Goal: Task Accomplishment & Management: Manage account settings

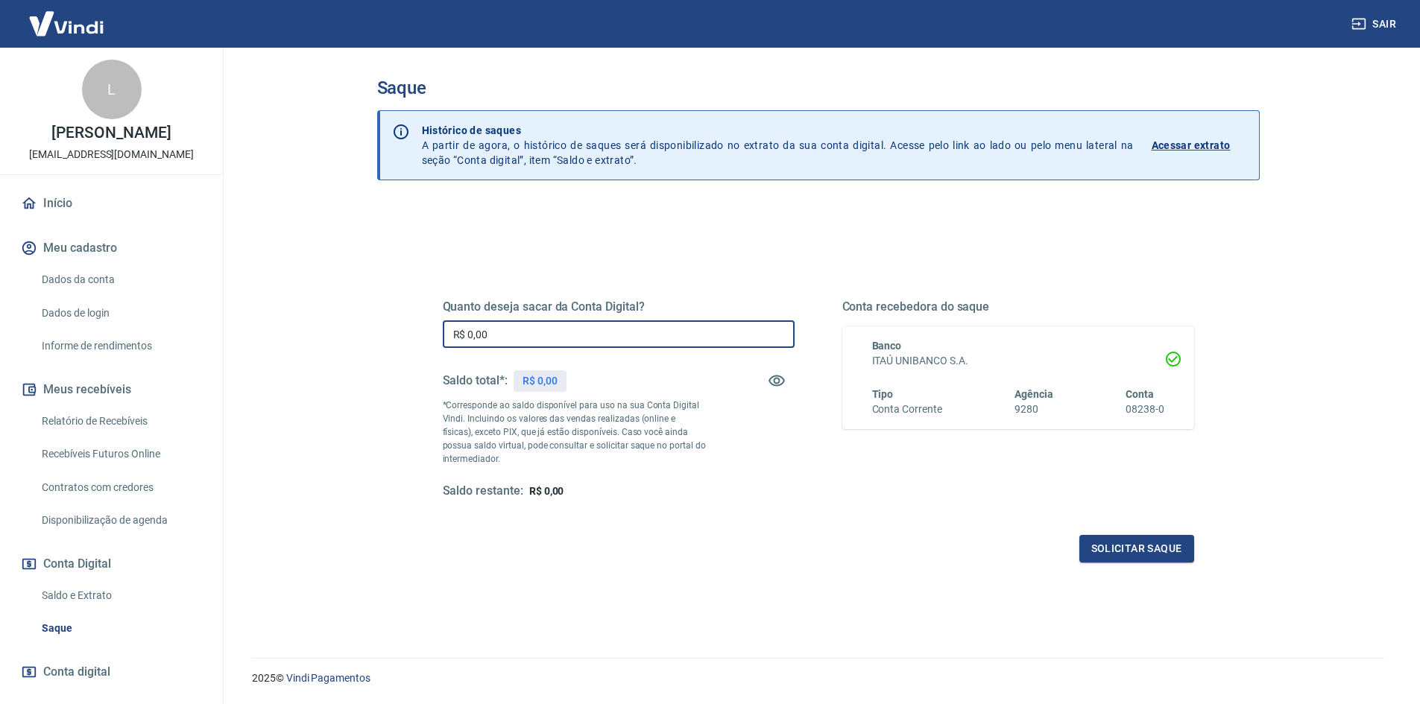
click at [507, 332] on input "R$ 0,00" at bounding box center [619, 334] width 352 height 28
click at [110, 423] on link "Relatório de Recebíveis" at bounding box center [120, 421] width 169 height 31
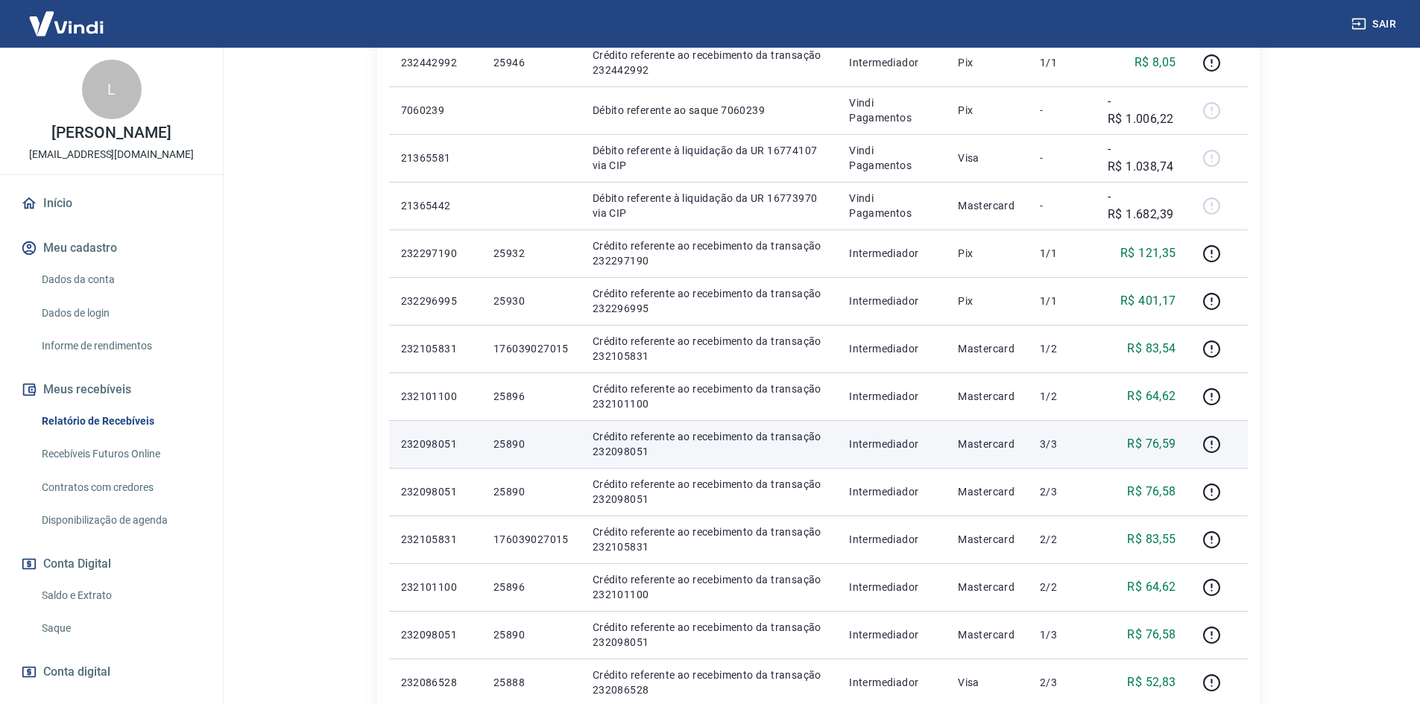
scroll to position [224, 0]
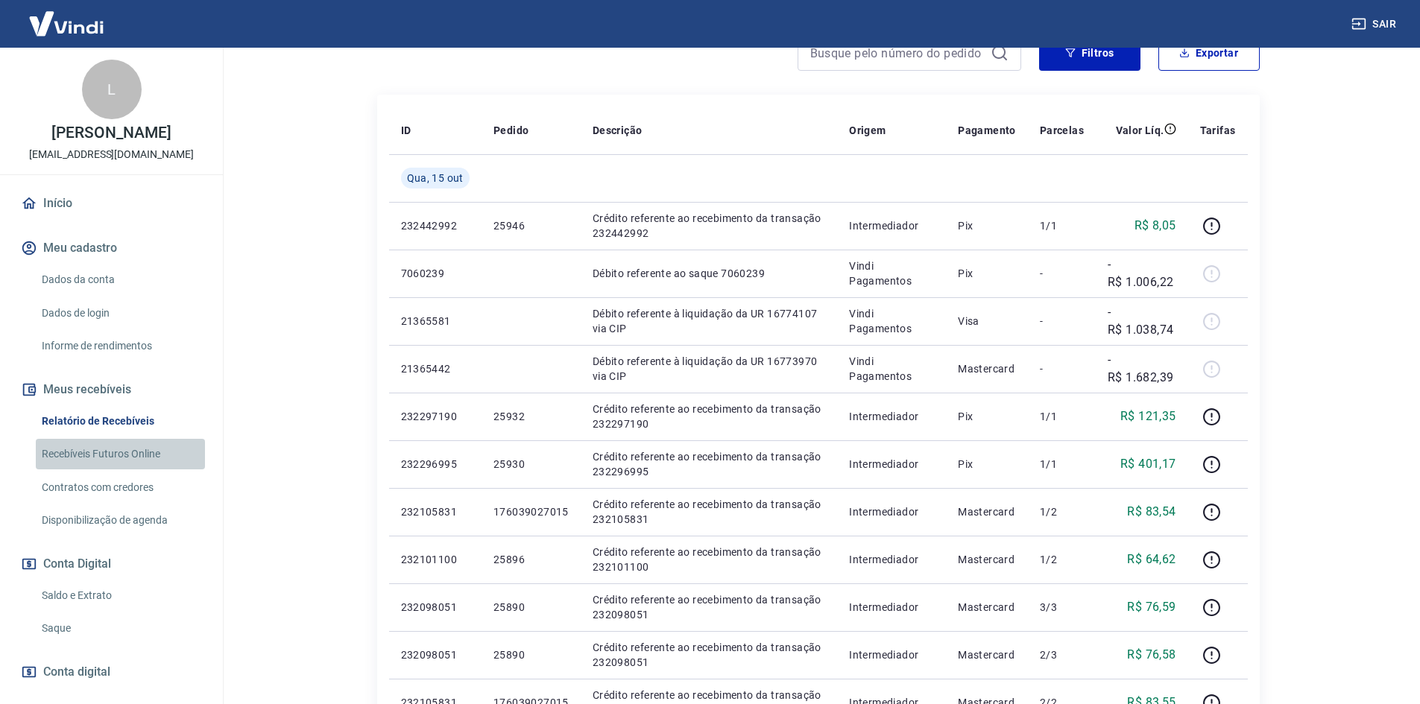
click at [134, 451] on link "Recebíveis Futuros Online" at bounding box center [120, 454] width 169 height 31
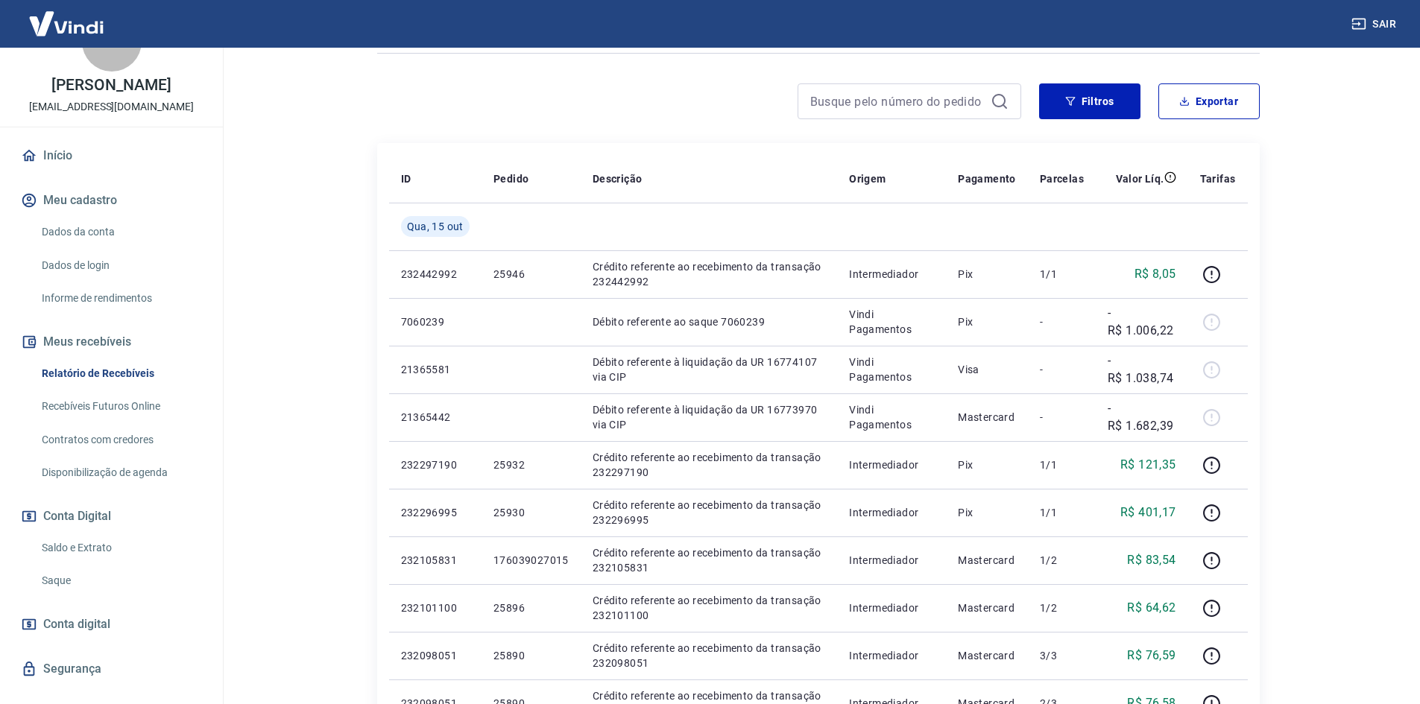
scroll to position [74, 0]
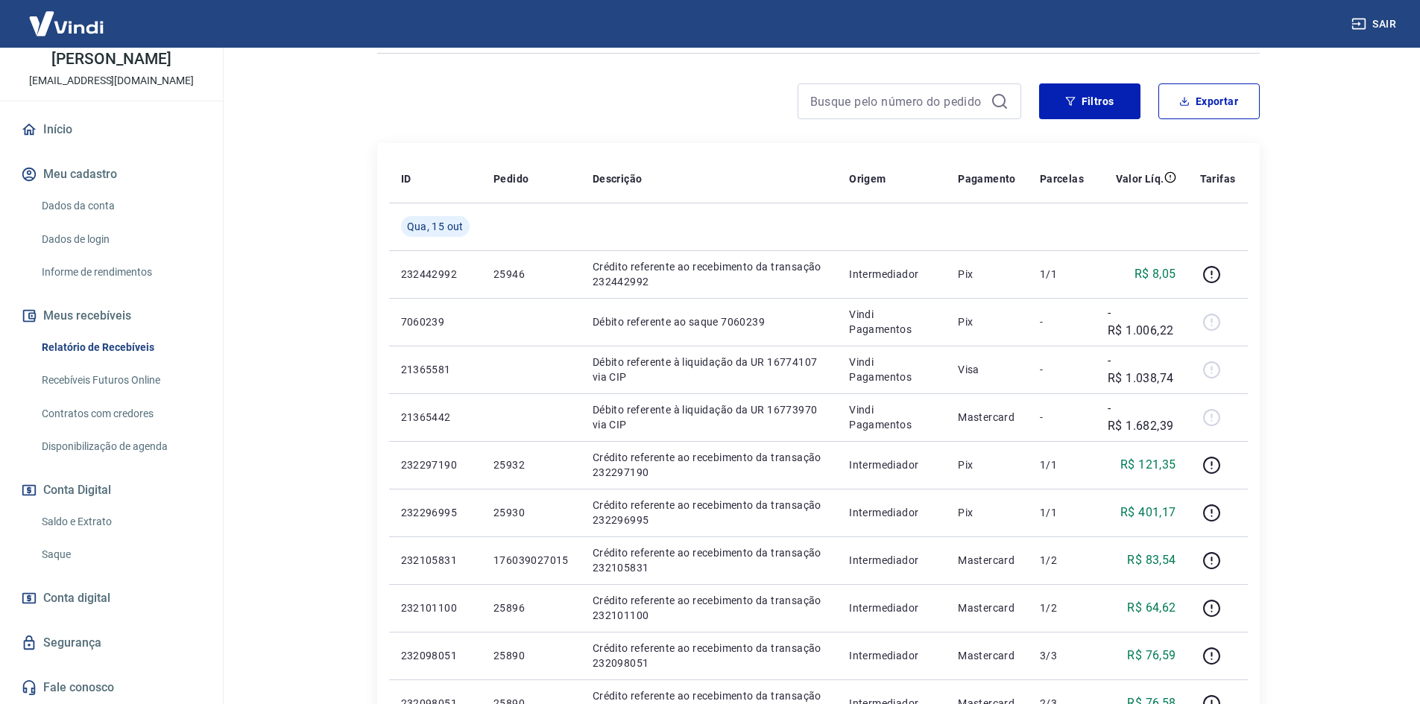
click at [101, 516] on link "Saldo e Extrato" at bounding box center [120, 522] width 169 height 31
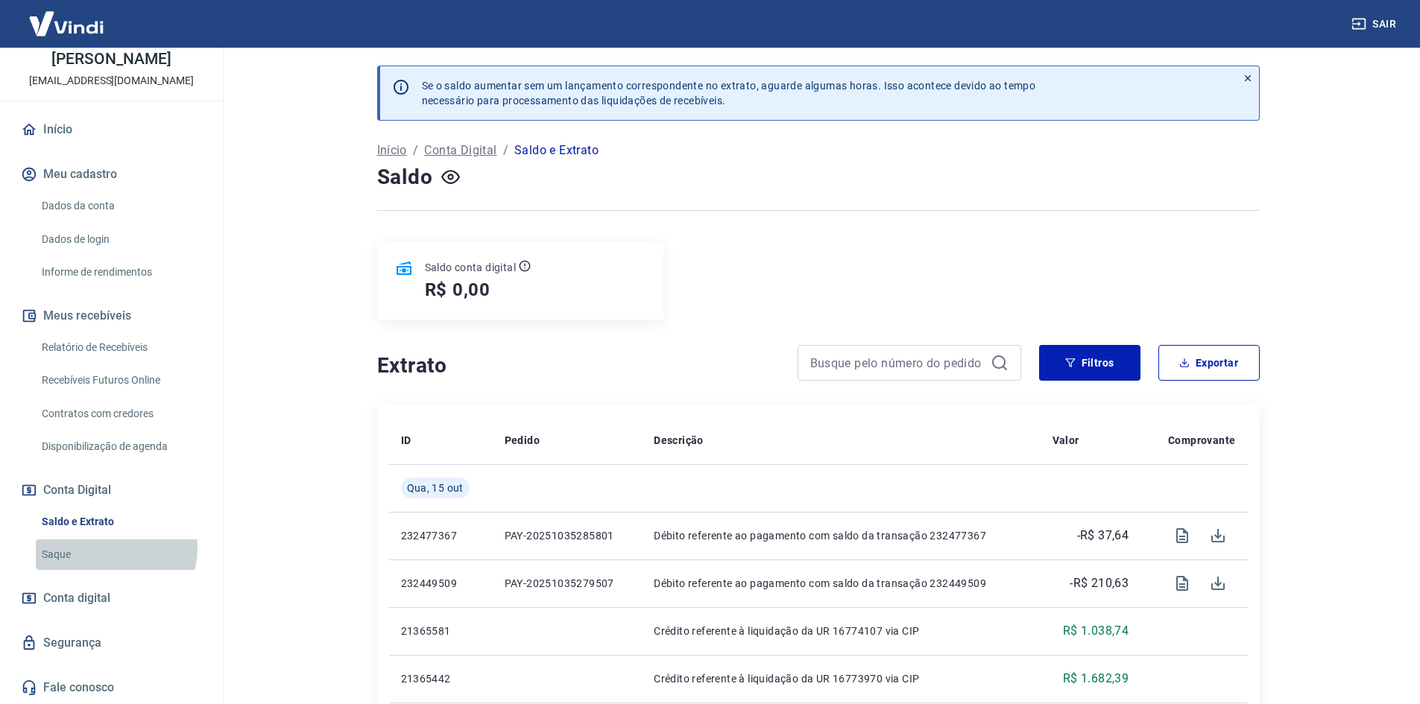
click at [106, 548] on link "Saque" at bounding box center [120, 555] width 169 height 31
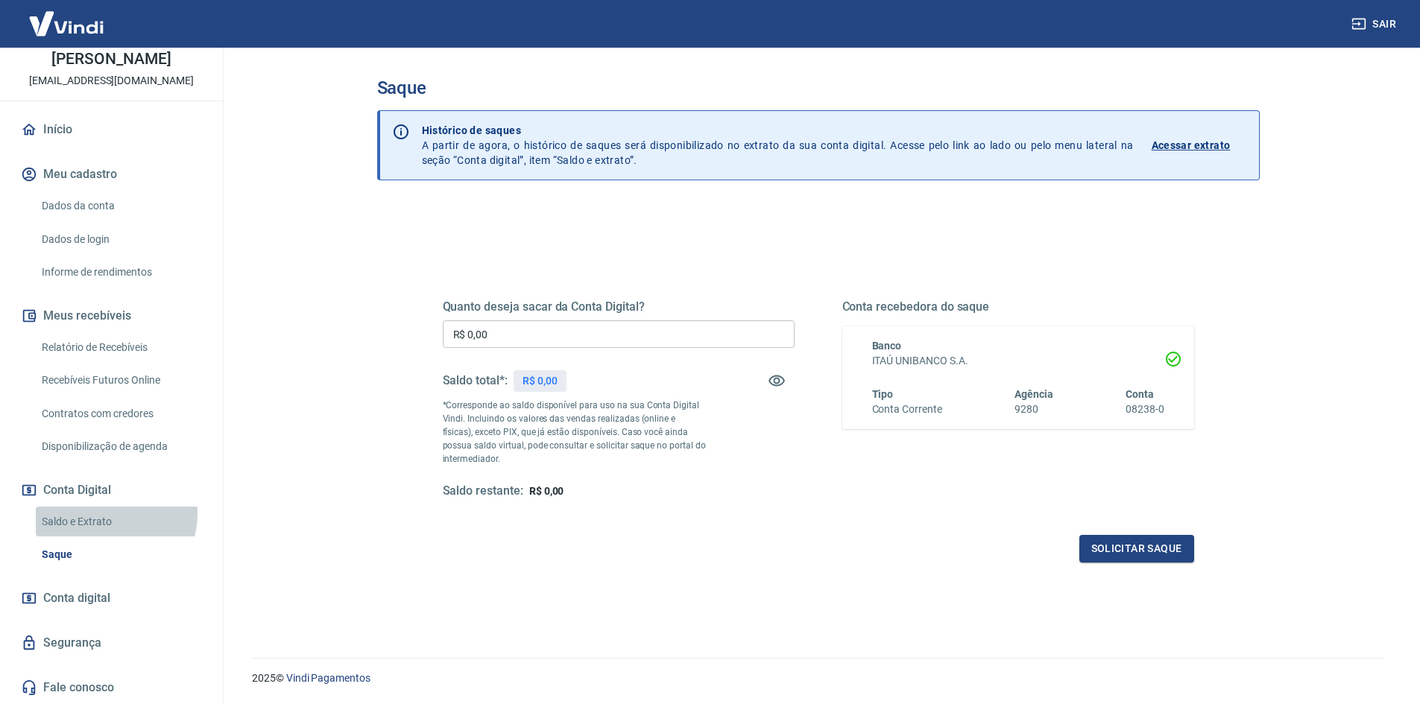
click at [110, 513] on link "Saldo e Extrato" at bounding box center [120, 522] width 169 height 31
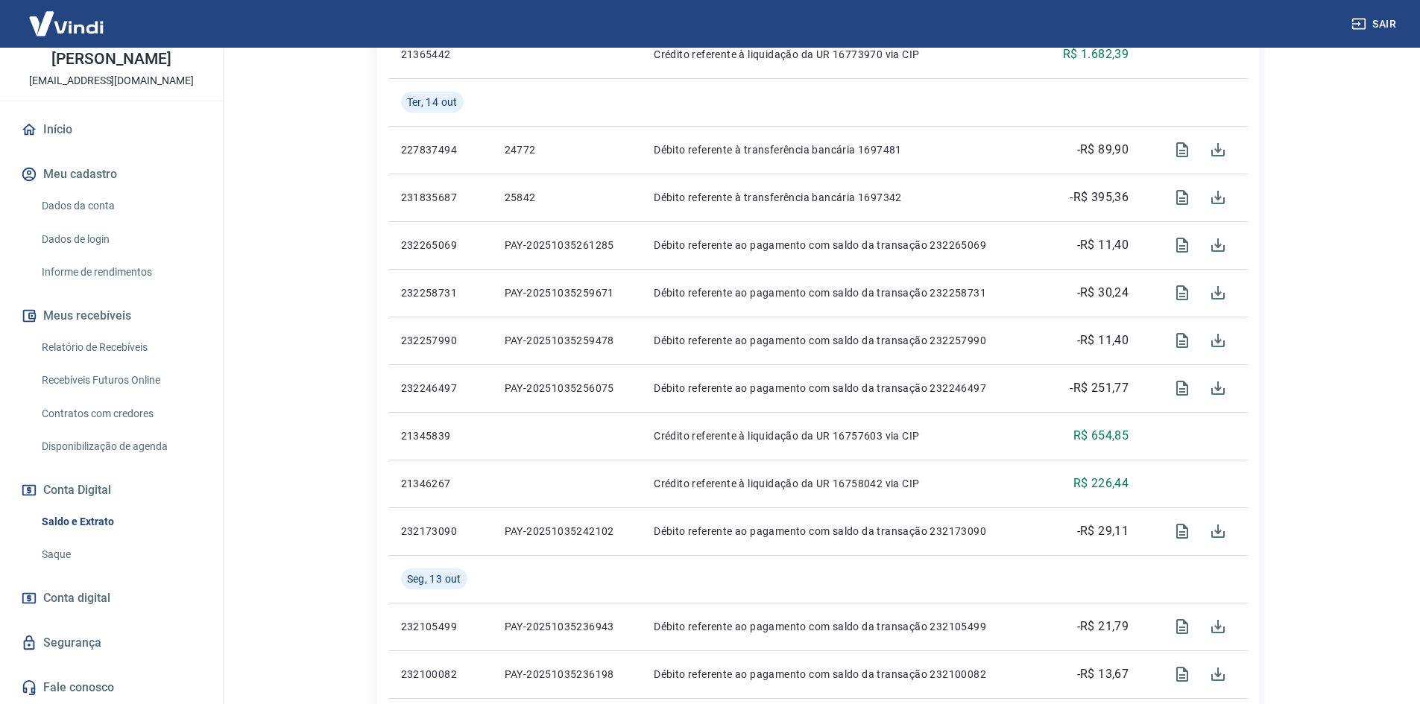
scroll to position [596, 0]
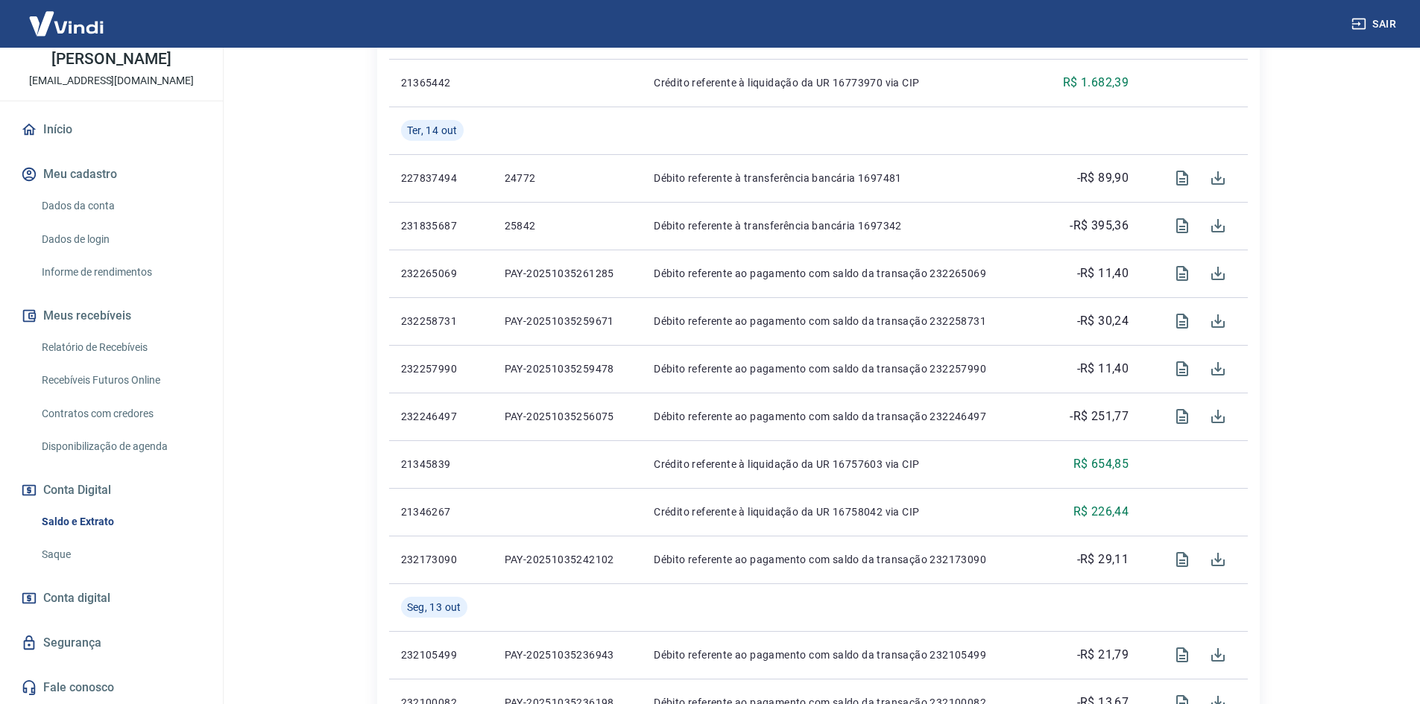
click at [98, 554] on link "Saque" at bounding box center [120, 555] width 169 height 31
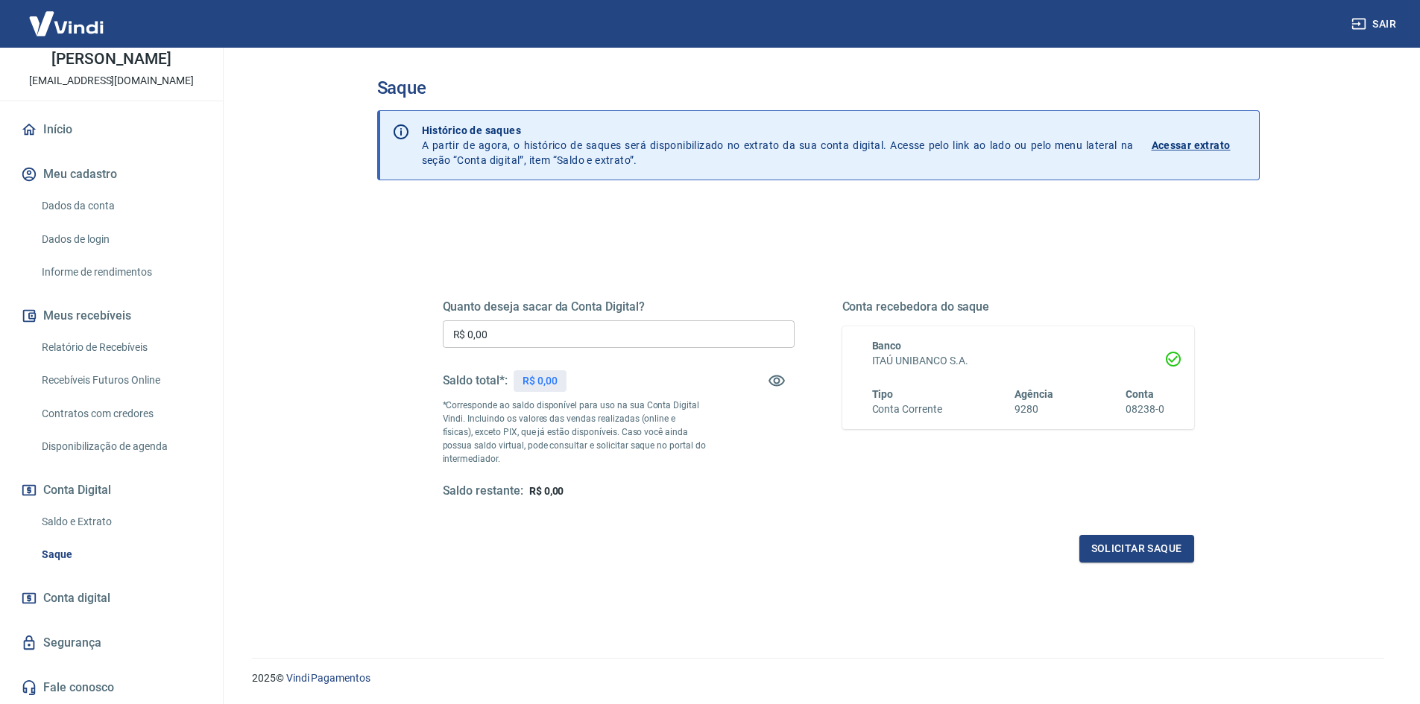
click at [525, 353] on div "Quanto deseja sacar da Conta Digital? R$ 0,00 ​ Saldo total*: R$ 0,00 *Correspo…" at bounding box center [619, 400] width 352 height 200
click at [531, 341] on input "R$ 0,00" at bounding box center [619, 334] width 352 height 28
type input "R$ 5.000,00"
click at [1137, 550] on button "Solicitar saque" at bounding box center [1136, 549] width 115 height 28
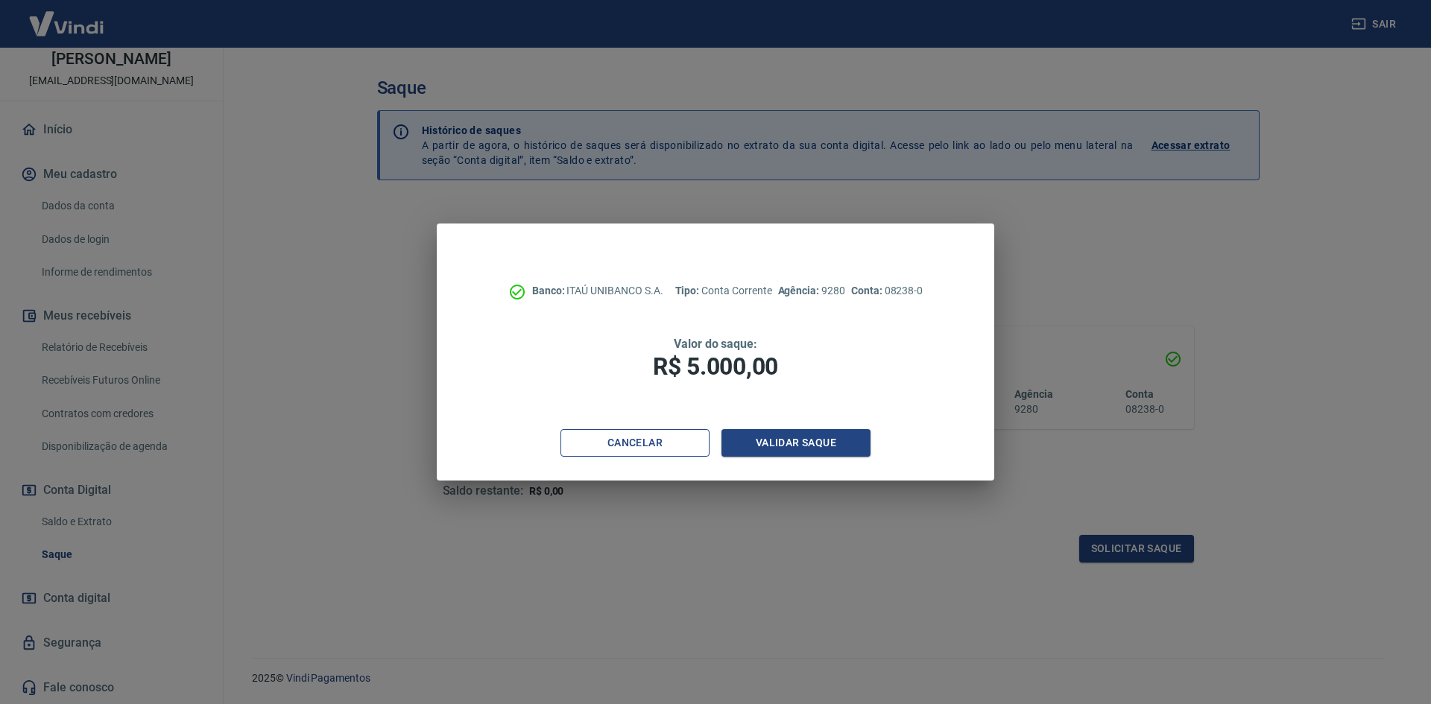
click at [639, 435] on button "Cancelar" at bounding box center [634, 443] width 149 height 28
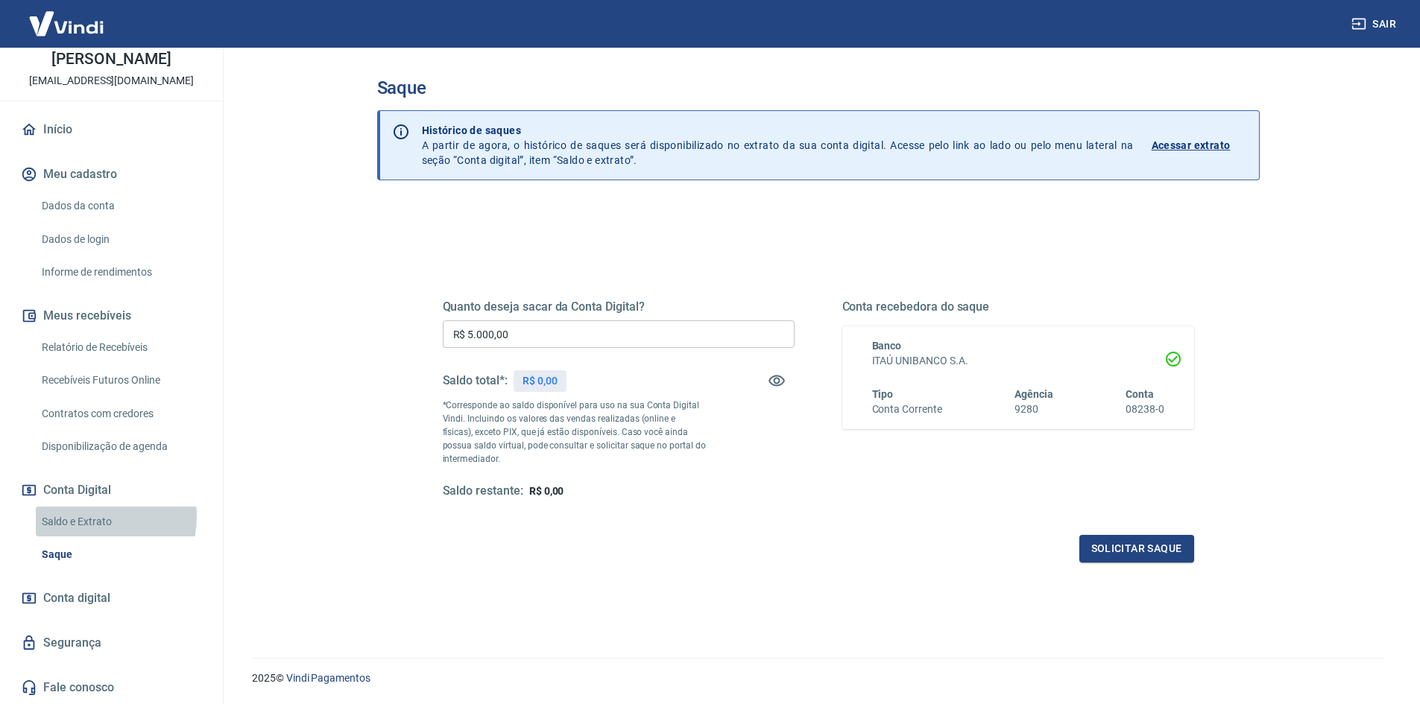
click at [87, 516] on link "Saldo e Extrato" at bounding box center [120, 522] width 169 height 31
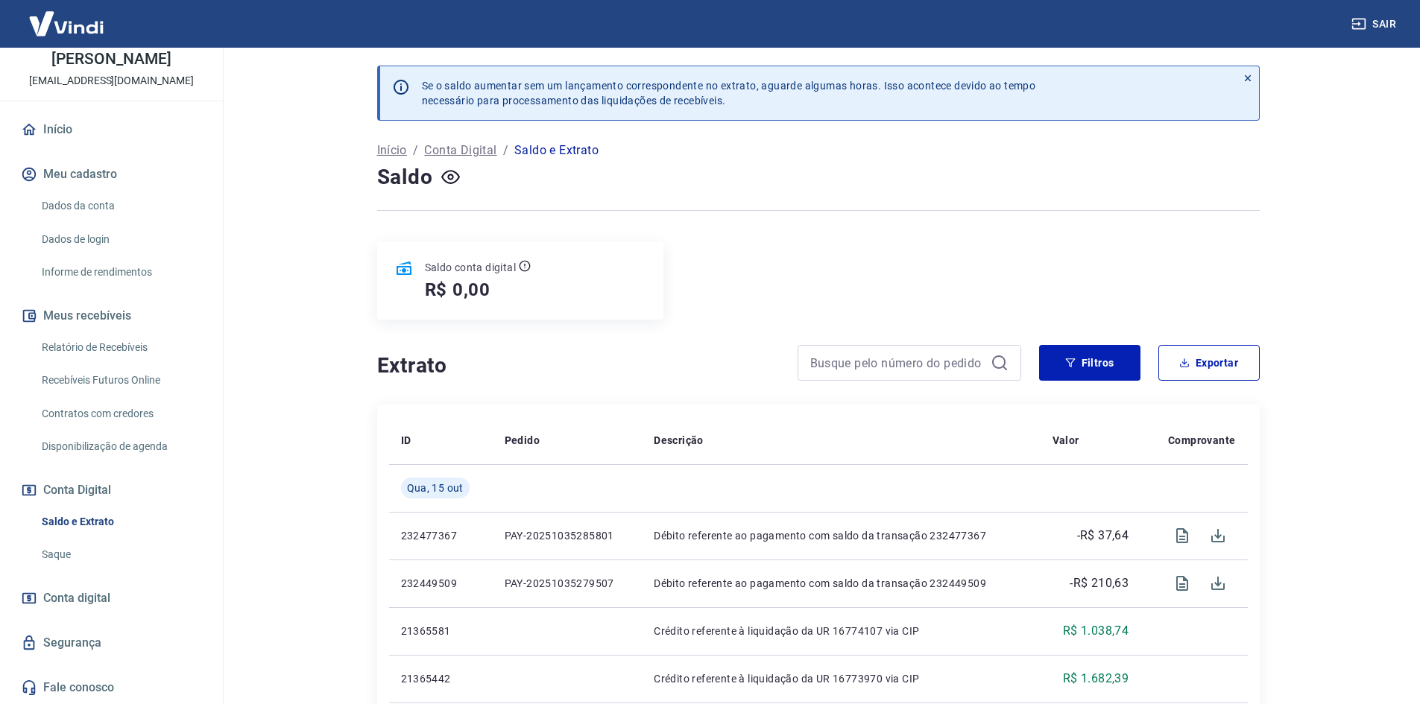
click at [1250, 77] on icon at bounding box center [1247, 78] width 10 height 10
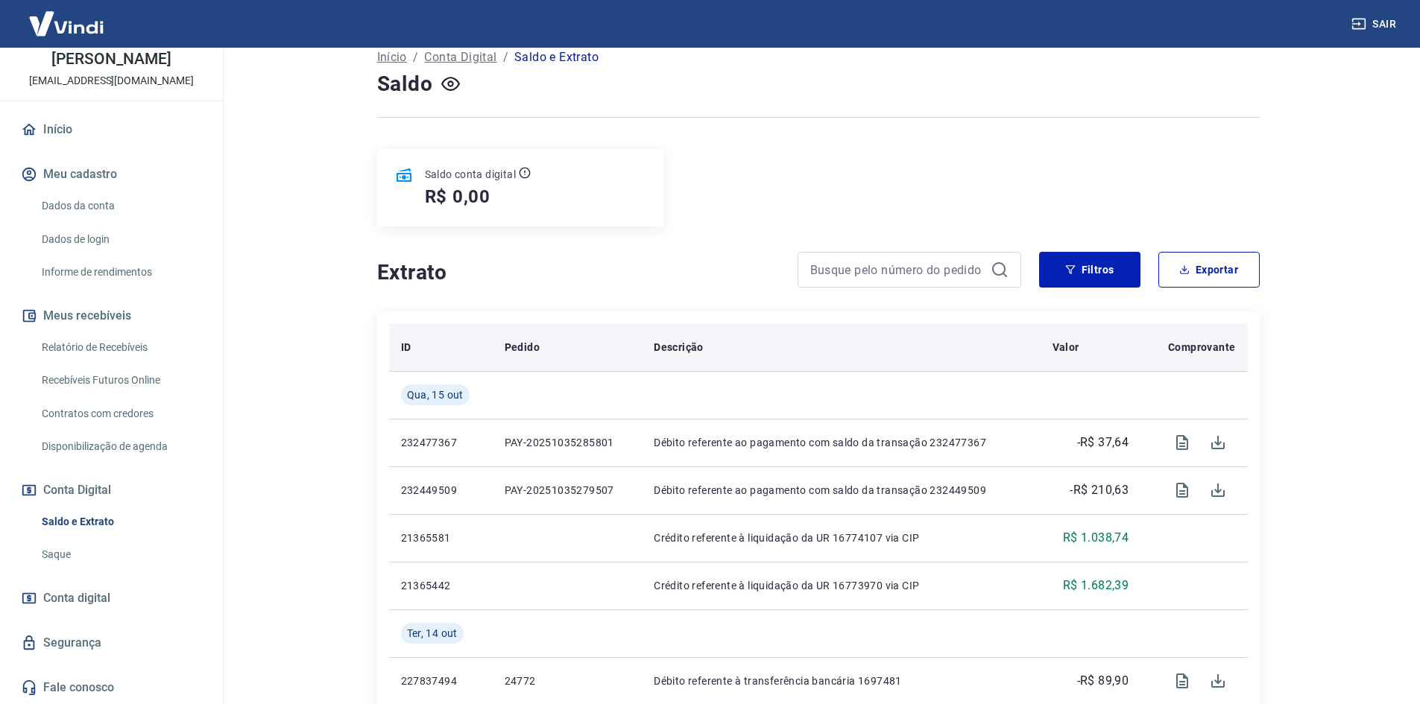
scroll to position [75, 0]
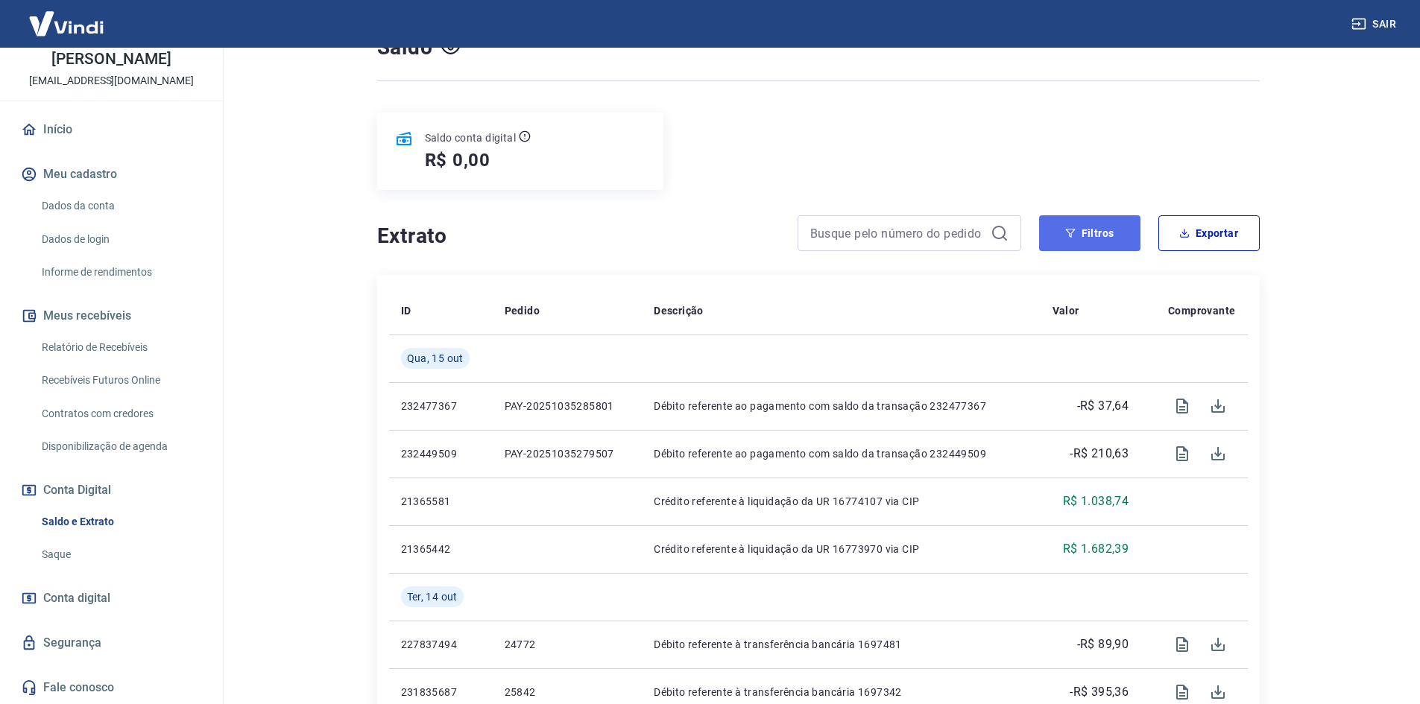
click at [1085, 237] on button "Filtros" at bounding box center [1089, 233] width 101 height 36
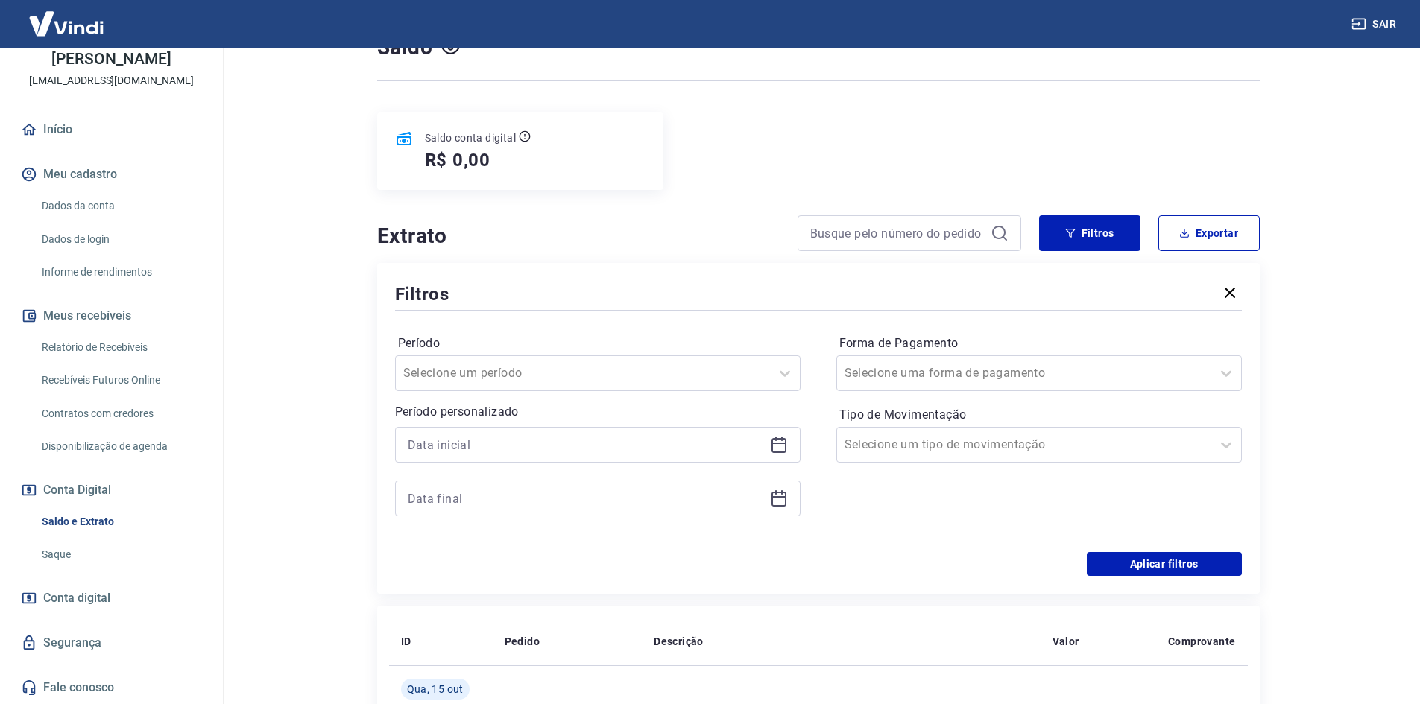
click at [1234, 294] on icon "button" at bounding box center [1230, 293] width 18 height 18
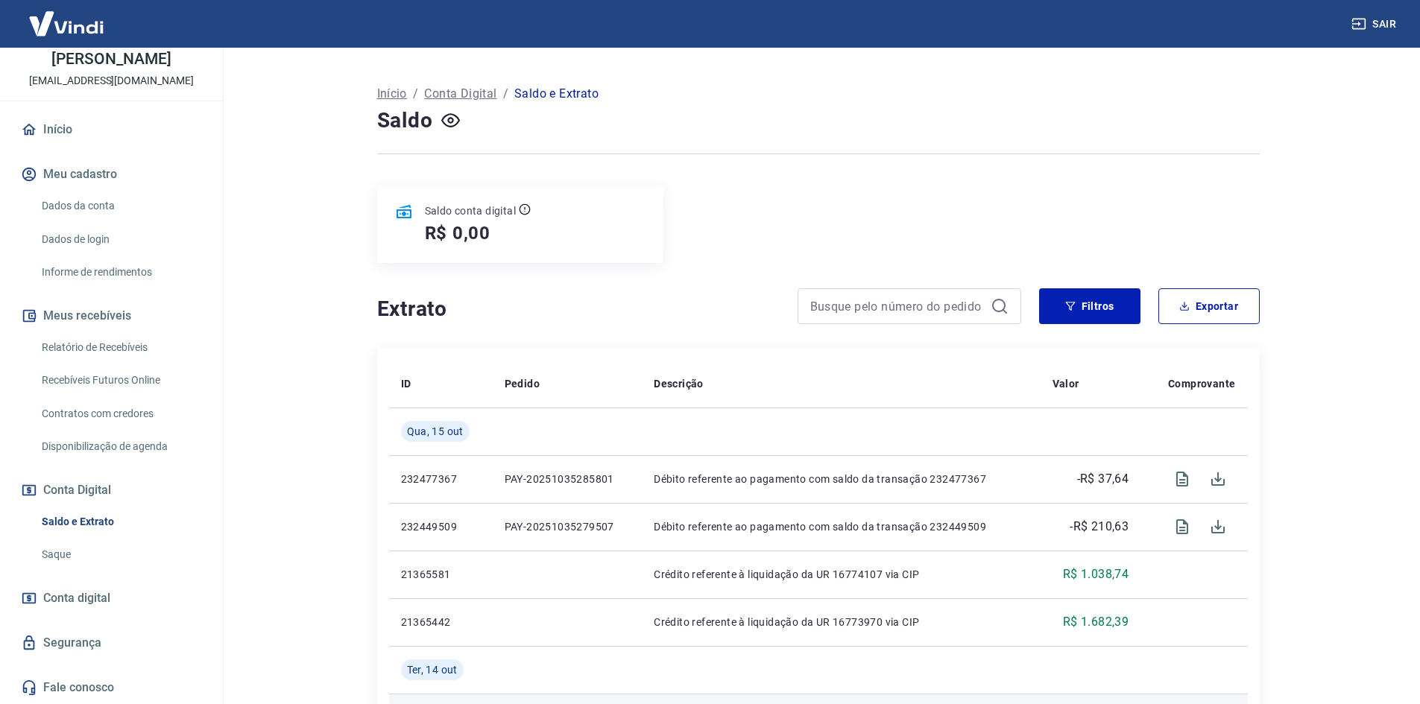
scroll to position [0, 0]
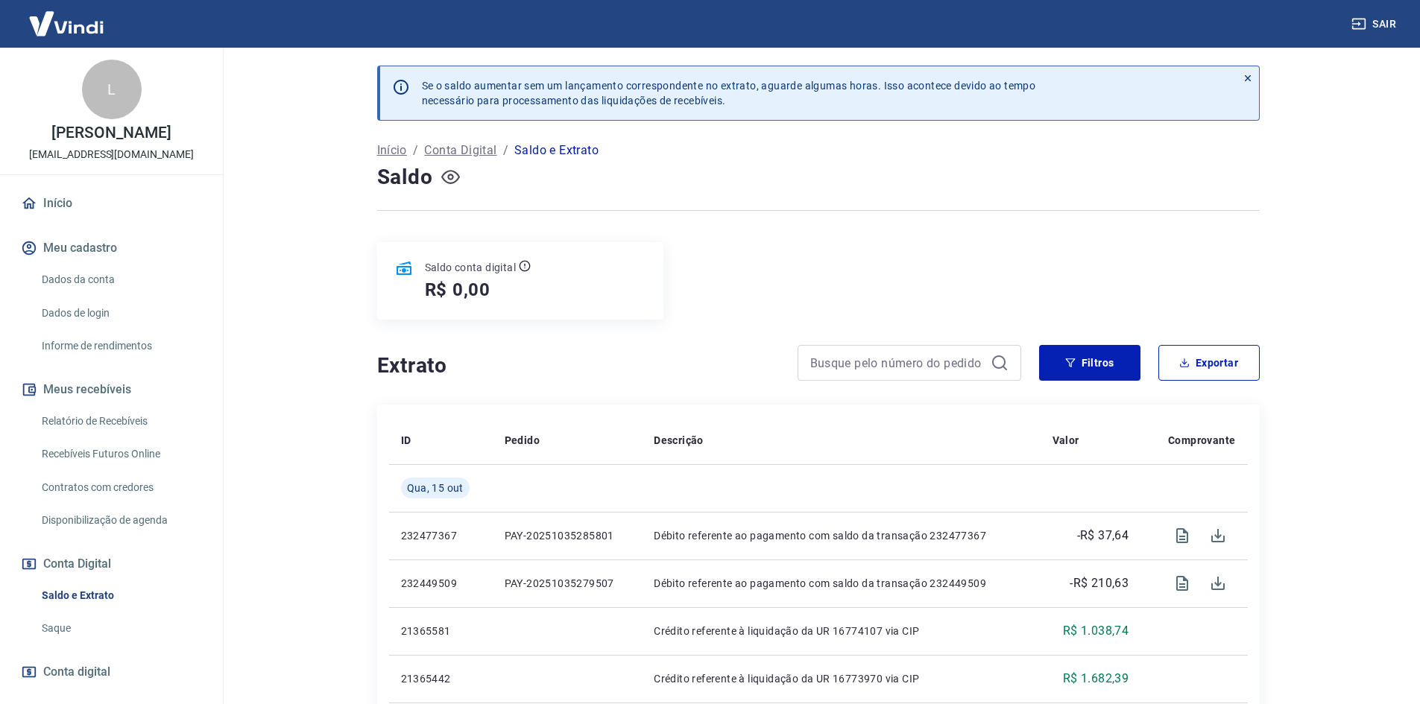
click at [452, 175] on icon "button" at bounding box center [450, 177] width 6 height 6
click at [452, 175] on icon "button" at bounding box center [450, 177] width 19 height 19
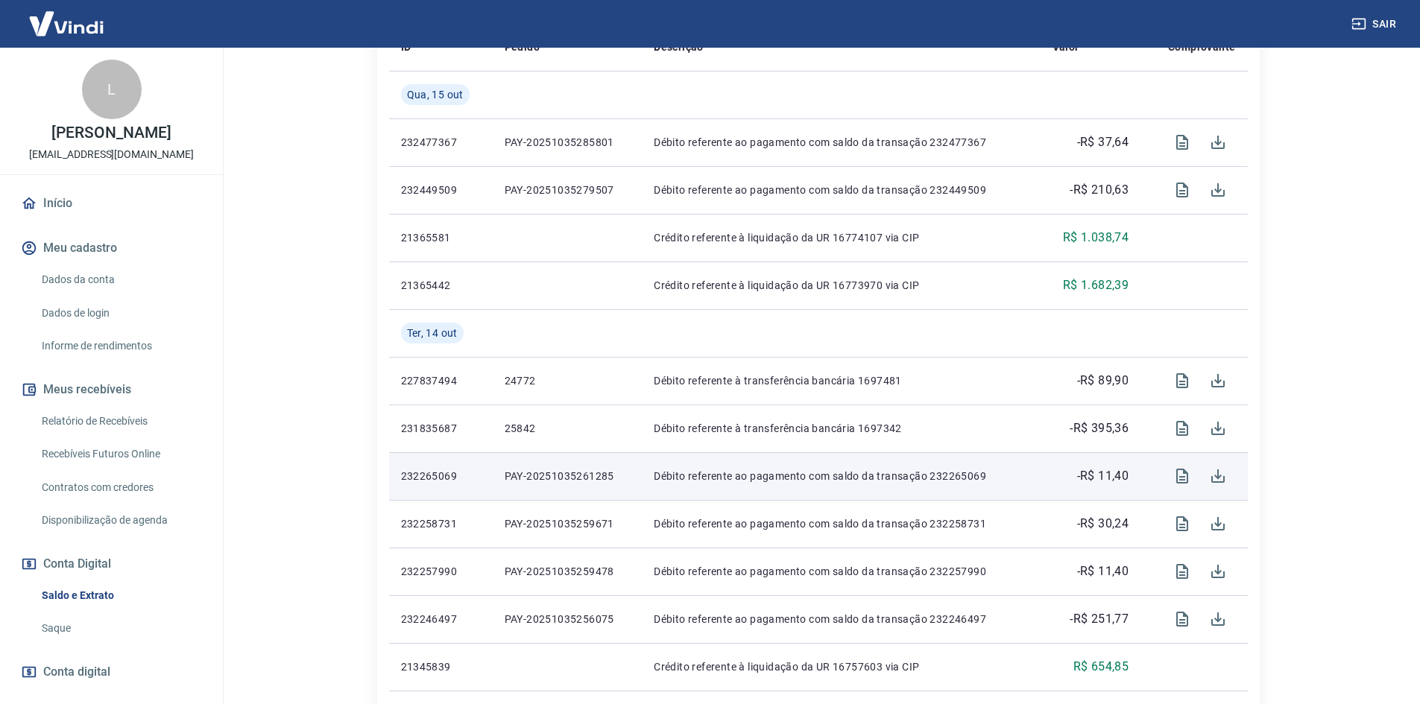
scroll to position [180, 0]
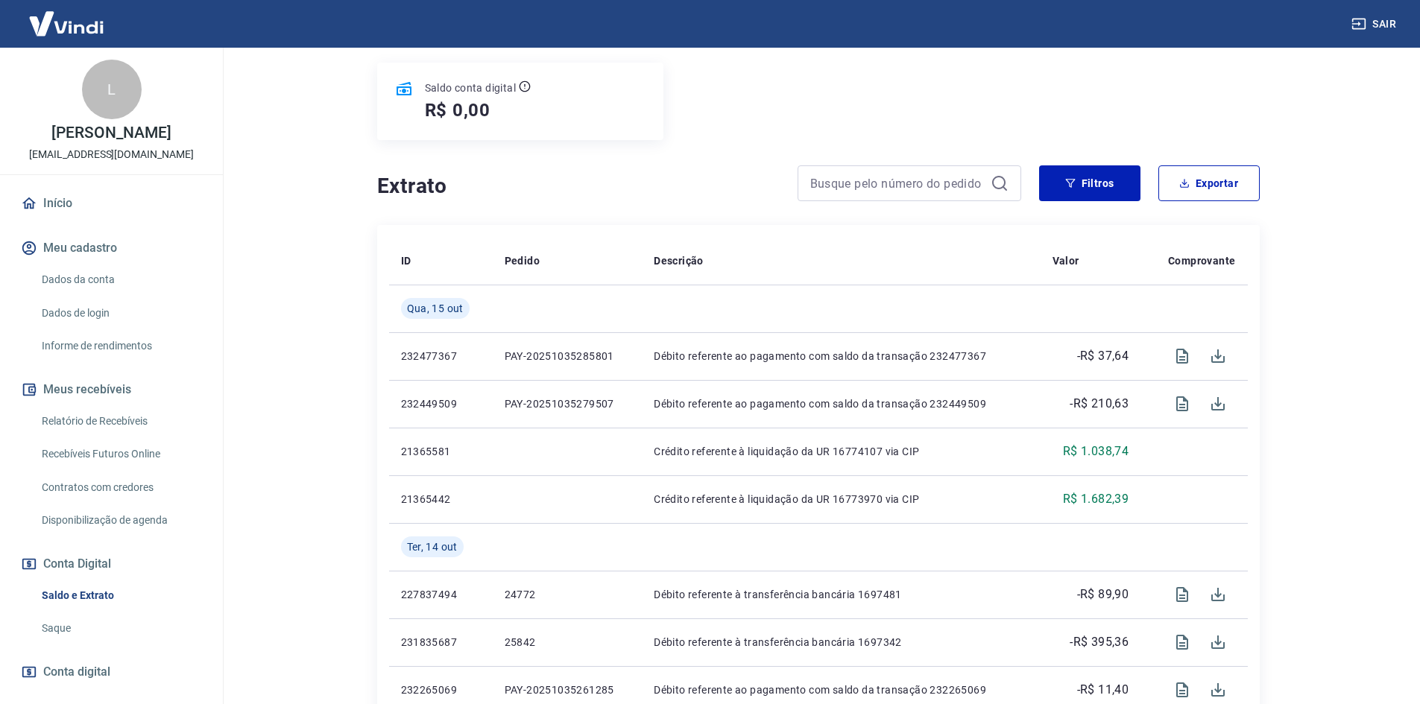
drag, startPoint x: 109, startPoint y: 423, endPoint x: 143, endPoint y: 415, distance: 35.1
click at [109, 423] on link "Relatório de Recebíveis" at bounding box center [120, 421] width 169 height 31
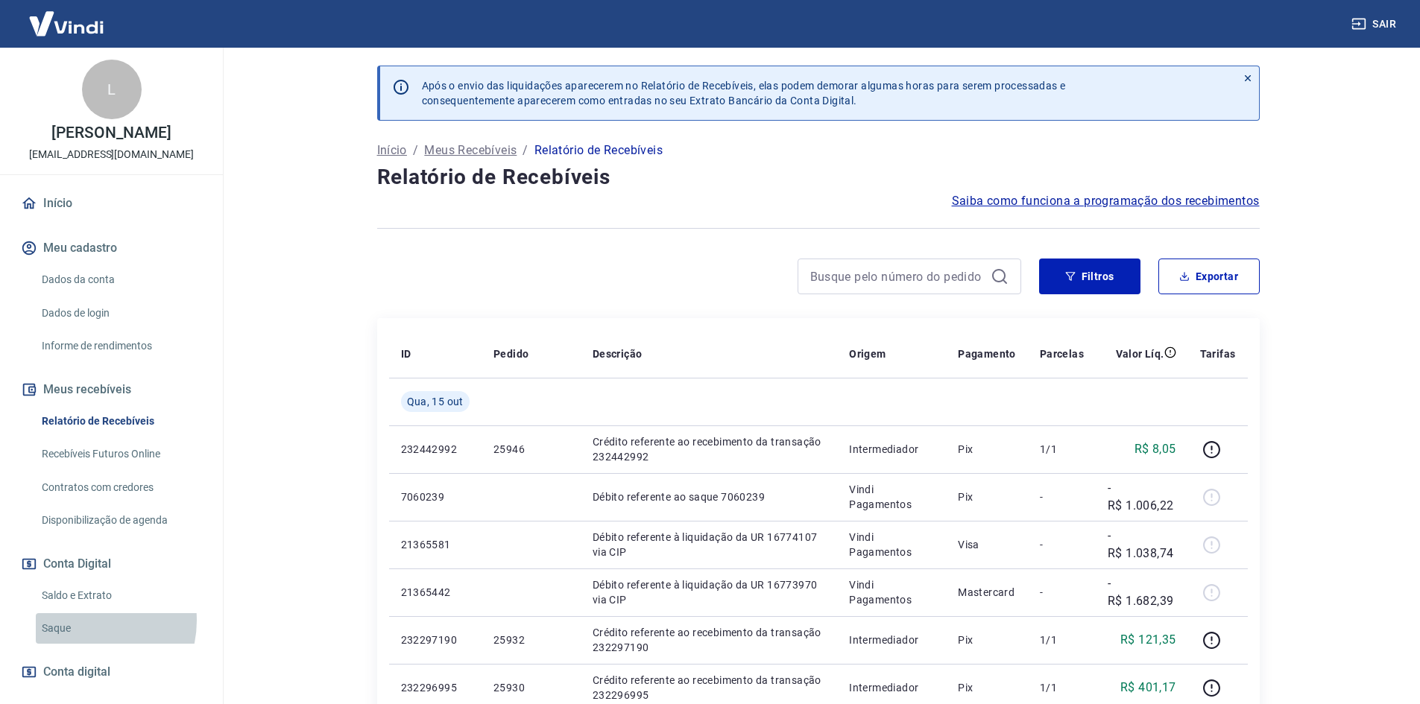
click at [85, 621] on link "Saque" at bounding box center [120, 628] width 169 height 31
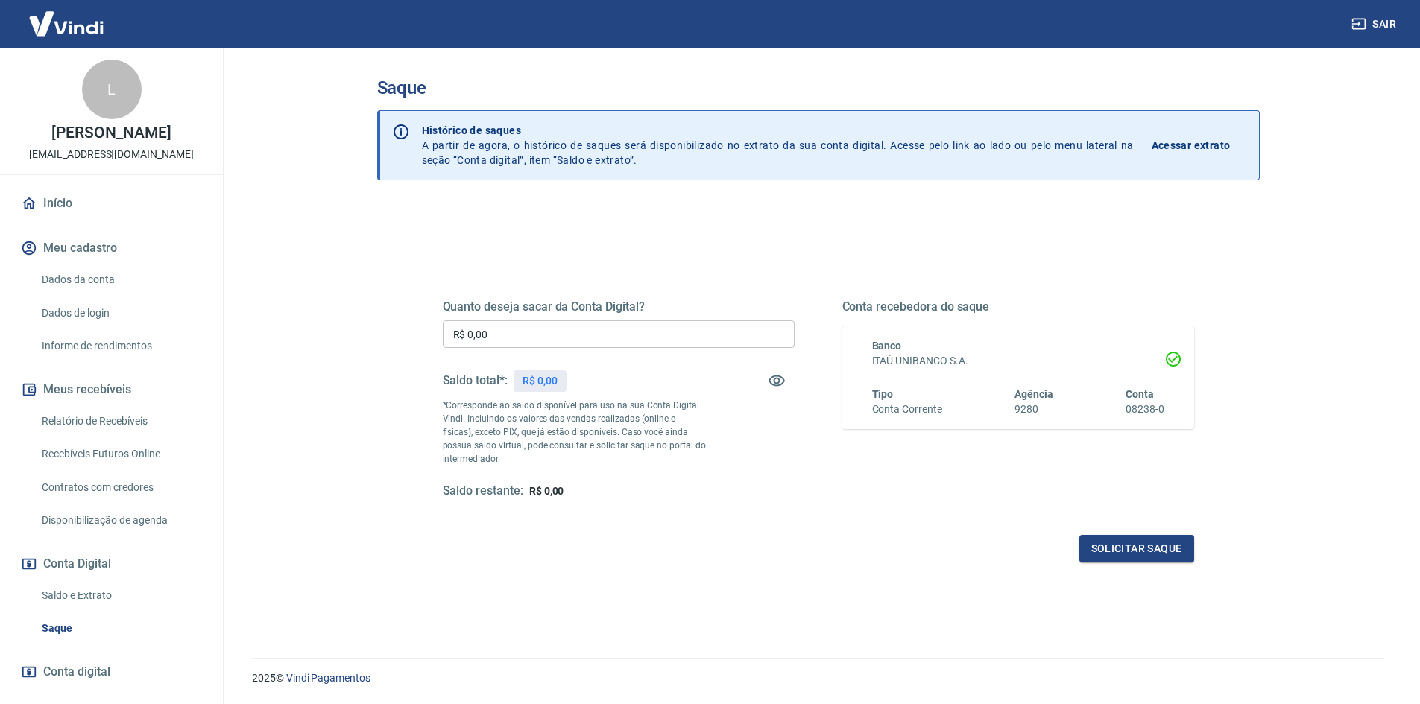
click at [504, 345] on input "R$ 0,00" at bounding box center [619, 334] width 352 height 28
type input "R$ 2.000,00"
click at [1130, 551] on button "Solicitar saque" at bounding box center [1136, 549] width 115 height 28
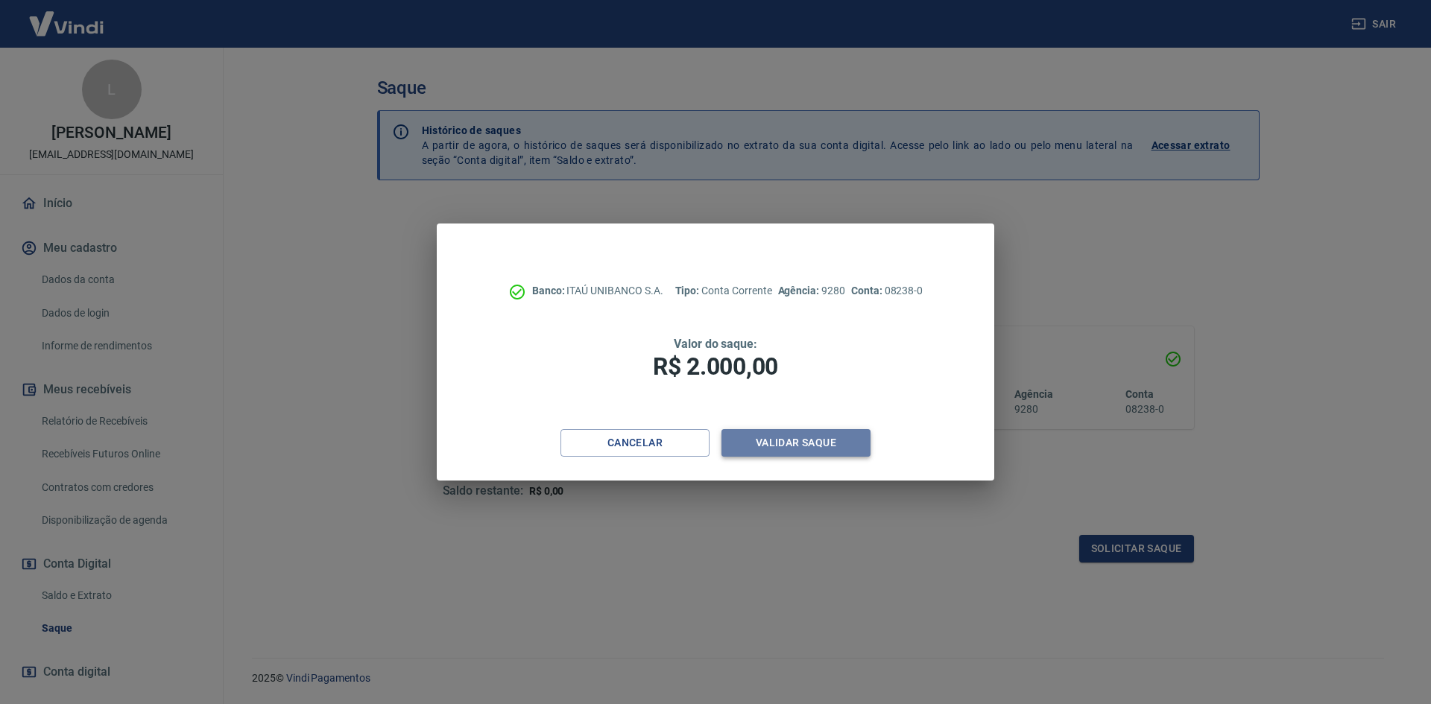
click at [796, 431] on button "Validar saque" at bounding box center [795, 443] width 149 height 28
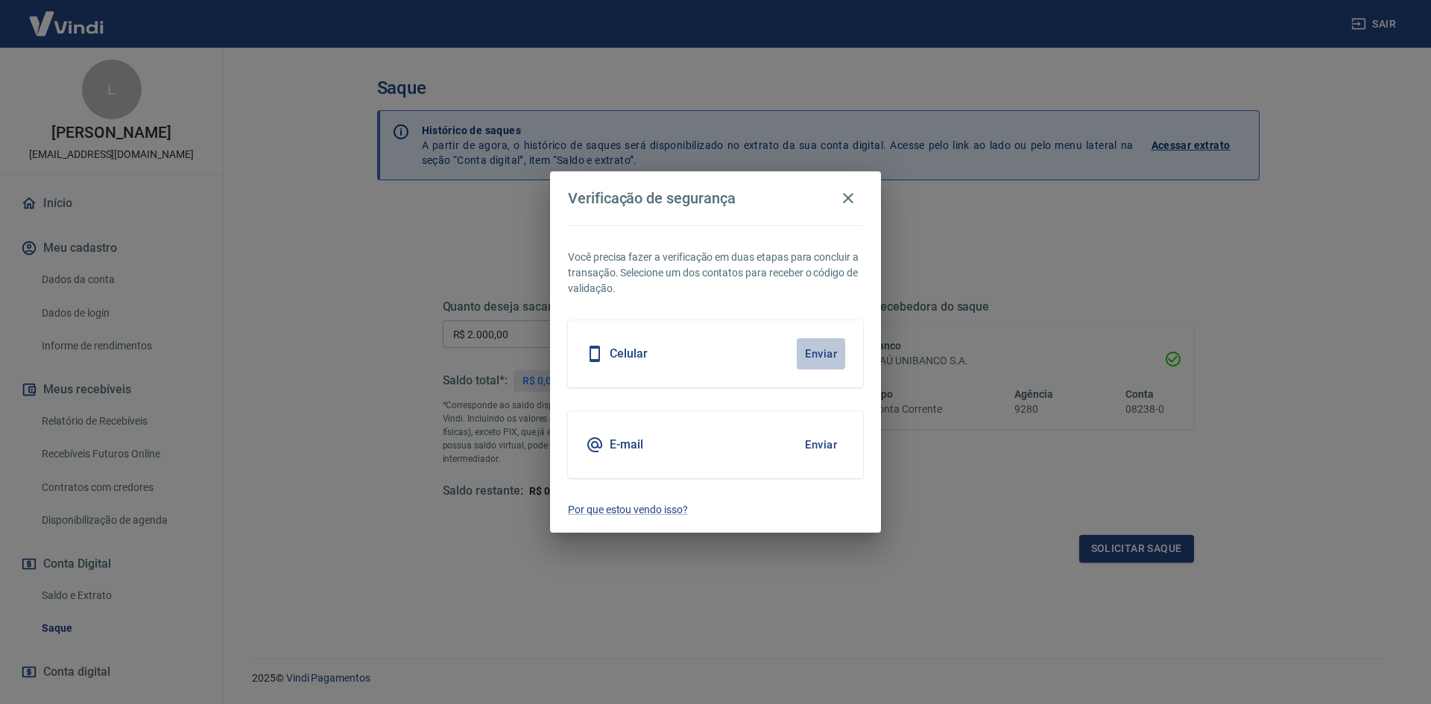
click at [817, 353] on button "Enviar" at bounding box center [821, 353] width 48 height 31
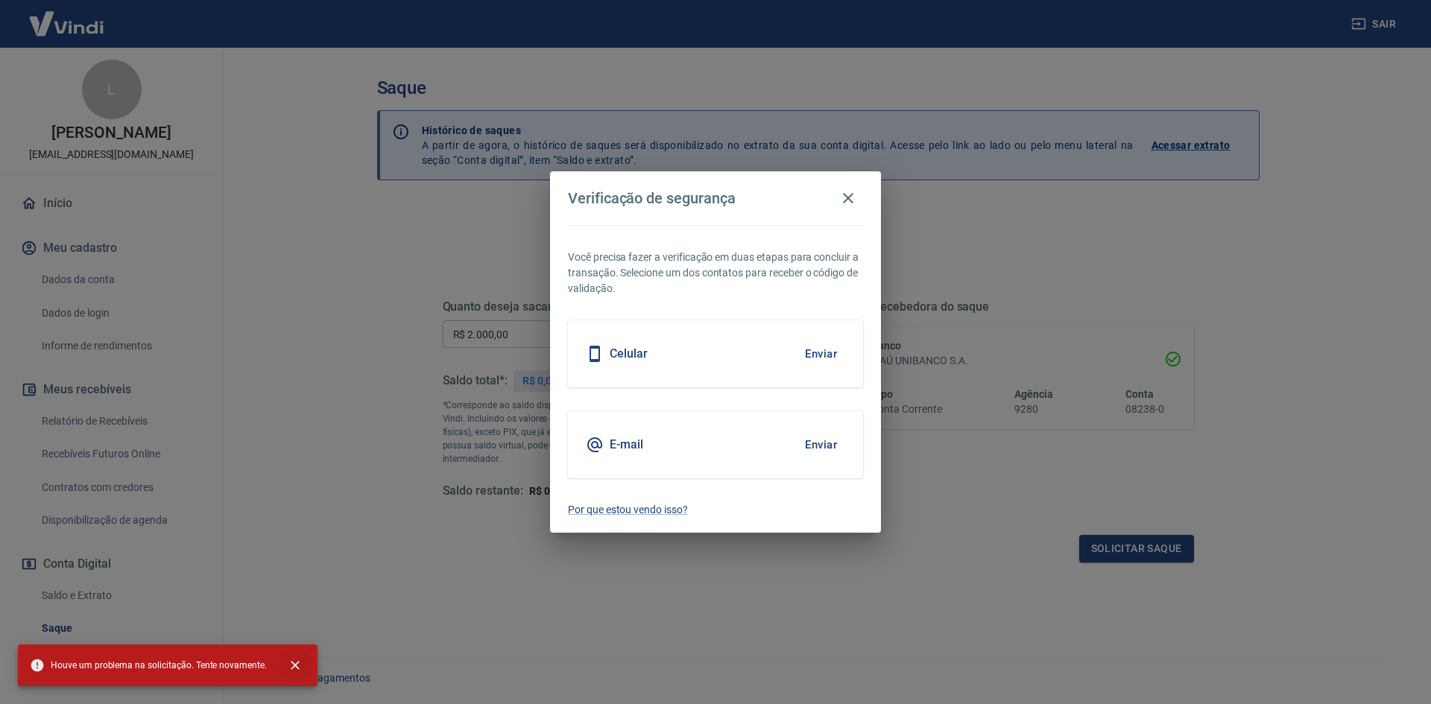
click at [291, 662] on icon "close" at bounding box center [295, 665] width 9 height 9
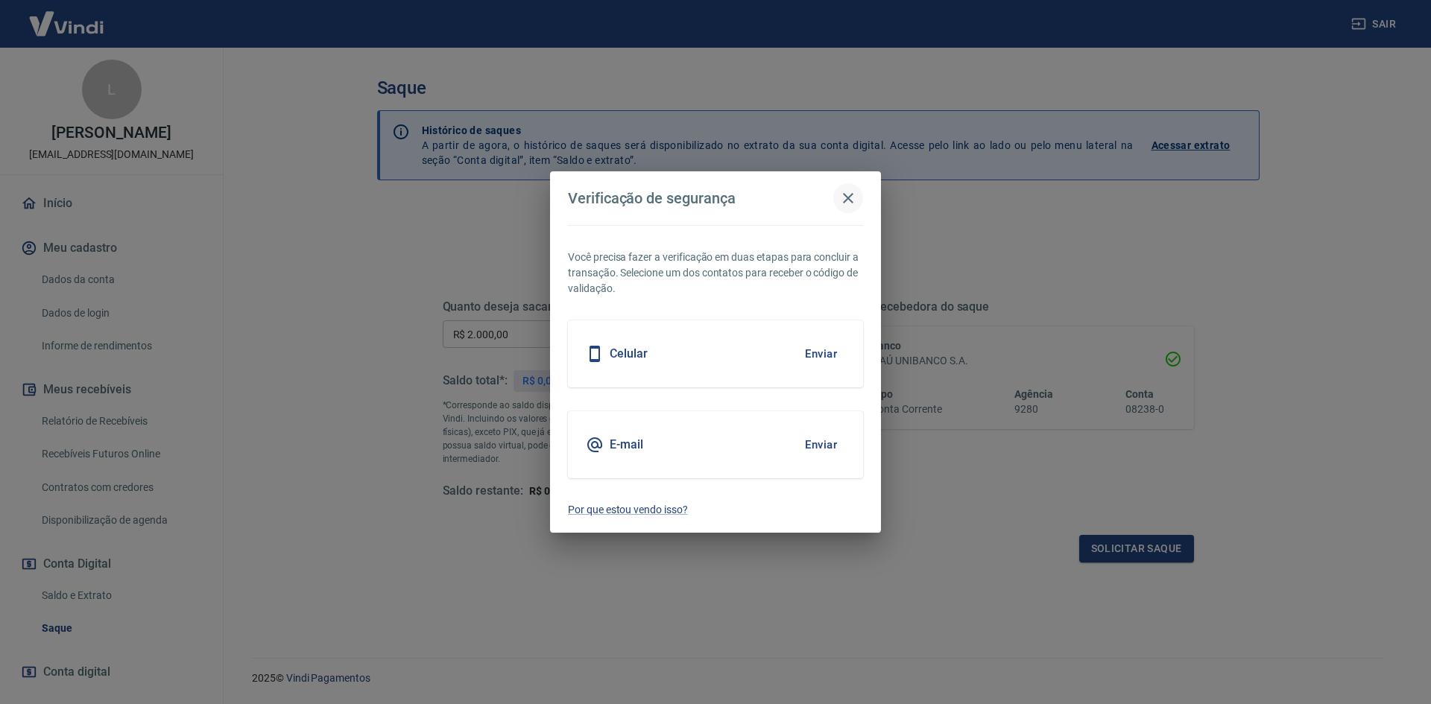
click at [844, 193] on icon "button" at bounding box center [848, 198] width 18 height 18
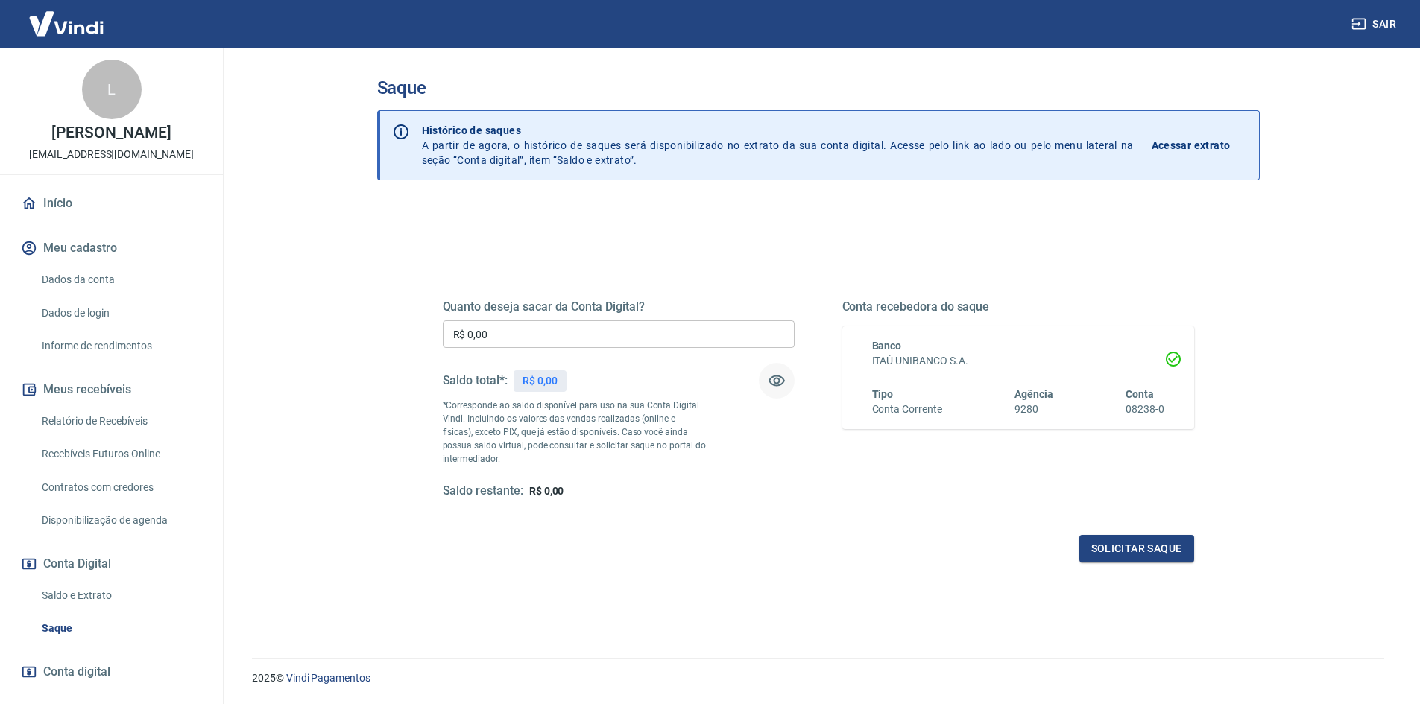
click at [774, 368] on button "button" at bounding box center [777, 381] width 36 height 36
click at [777, 373] on icon "button" at bounding box center [777, 381] width 18 height 18
